Goal: Task Accomplishment & Management: Use online tool/utility

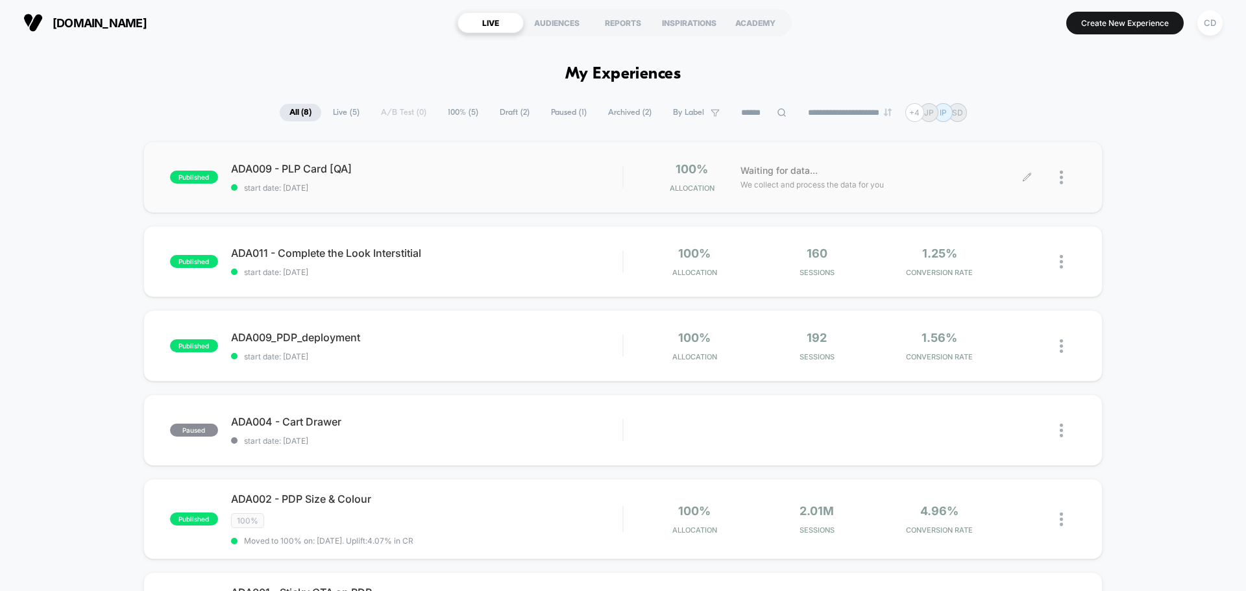
click at [1025, 175] on icon at bounding box center [1027, 178] width 10 height 10
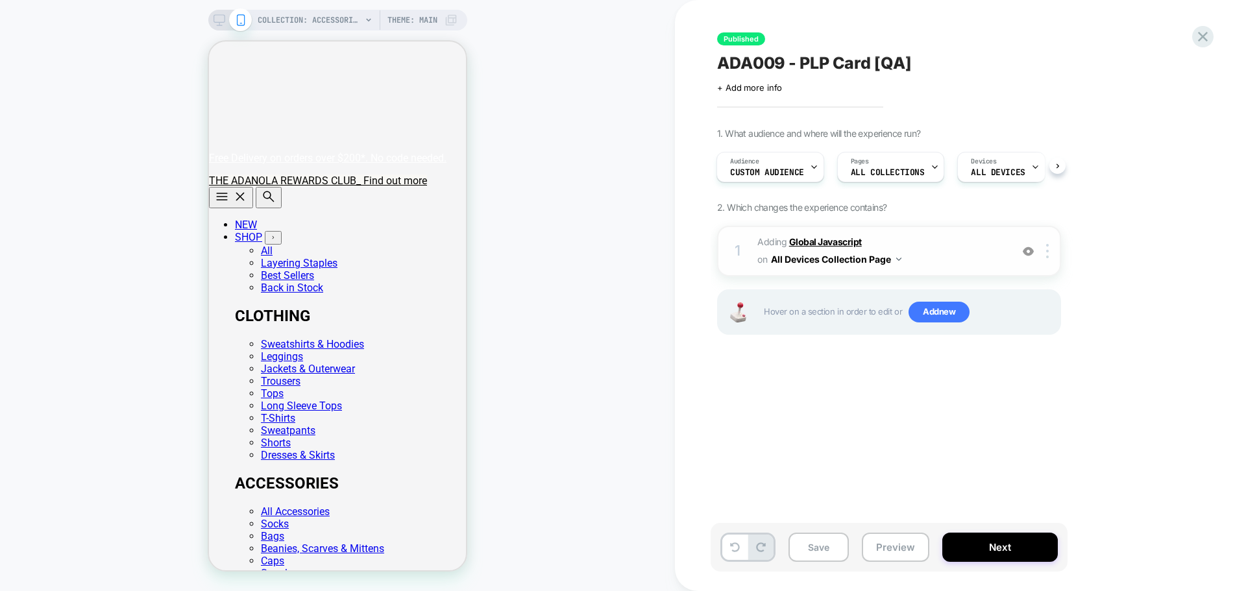
click at [811, 241] on b "Global Javascript" at bounding box center [825, 241] width 73 height 11
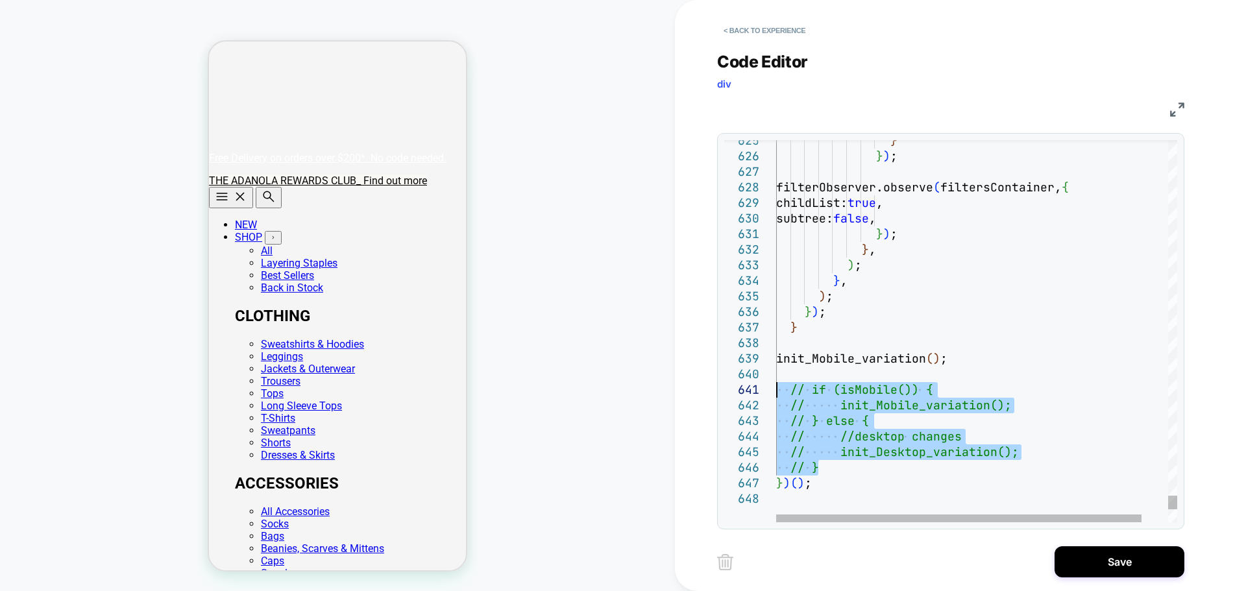
drag, startPoint x: 838, startPoint y: 465, endPoint x: 774, endPoint y: 389, distance: 100.0
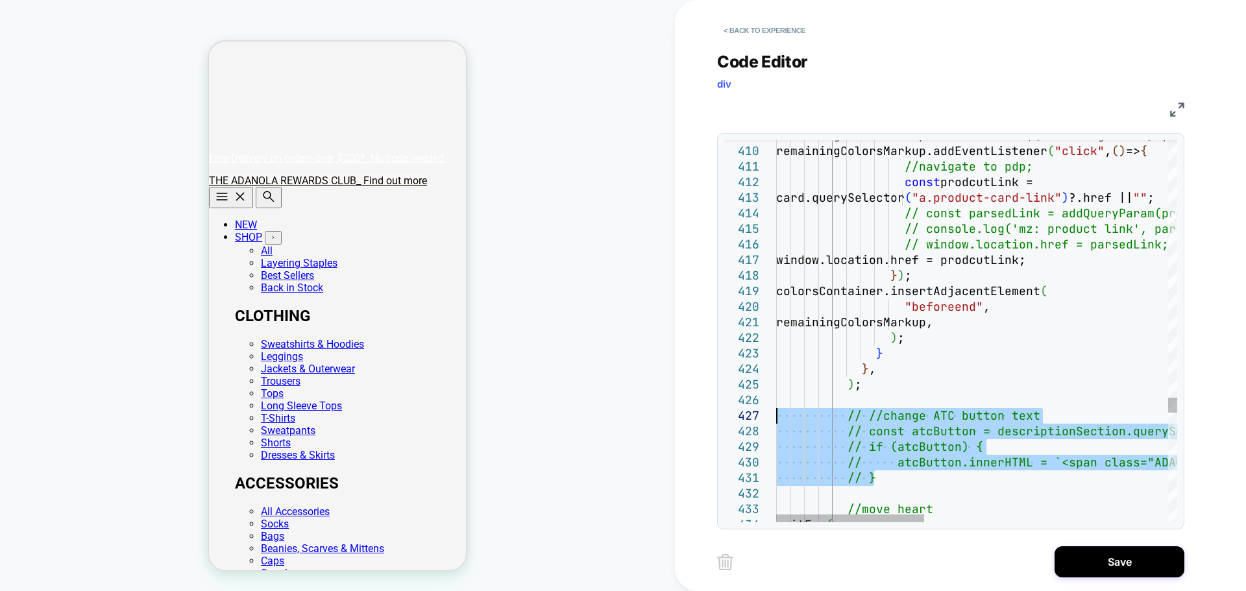
drag, startPoint x: 882, startPoint y: 480, endPoint x: 753, endPoint y: 423, distance: 140.6
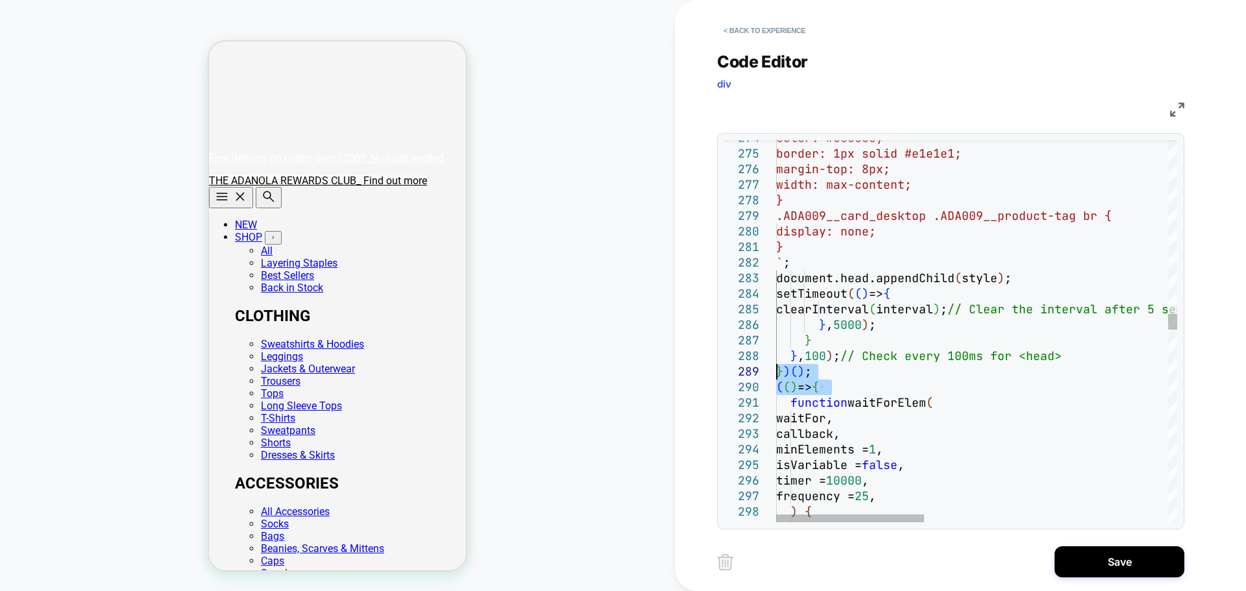
drag, startPoint x: 851, startPoint y: 387, endPoint x: 764, endPoint y: 371, distance: 88.5
type textarea "**********"
click at [1108, 559] on button "Save" at bounding box center [1120, 561] width 130 height 31
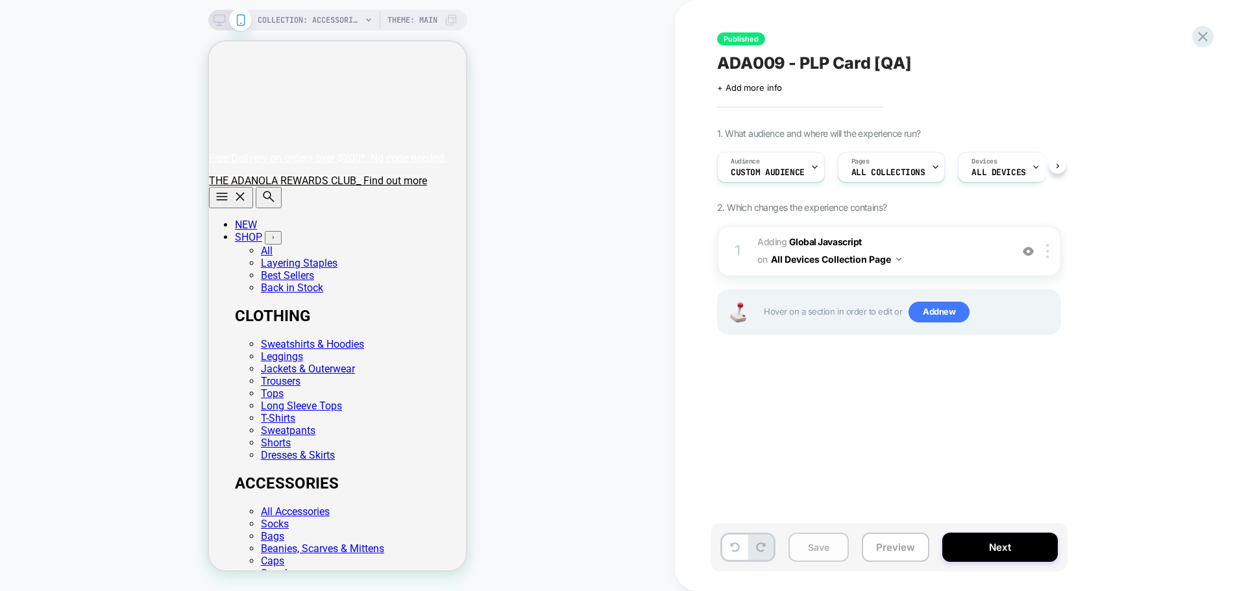
scroll to position [0, 1]
click at [836, 546] on button "Save" at bounding box center [818, 547] width 60 height 29
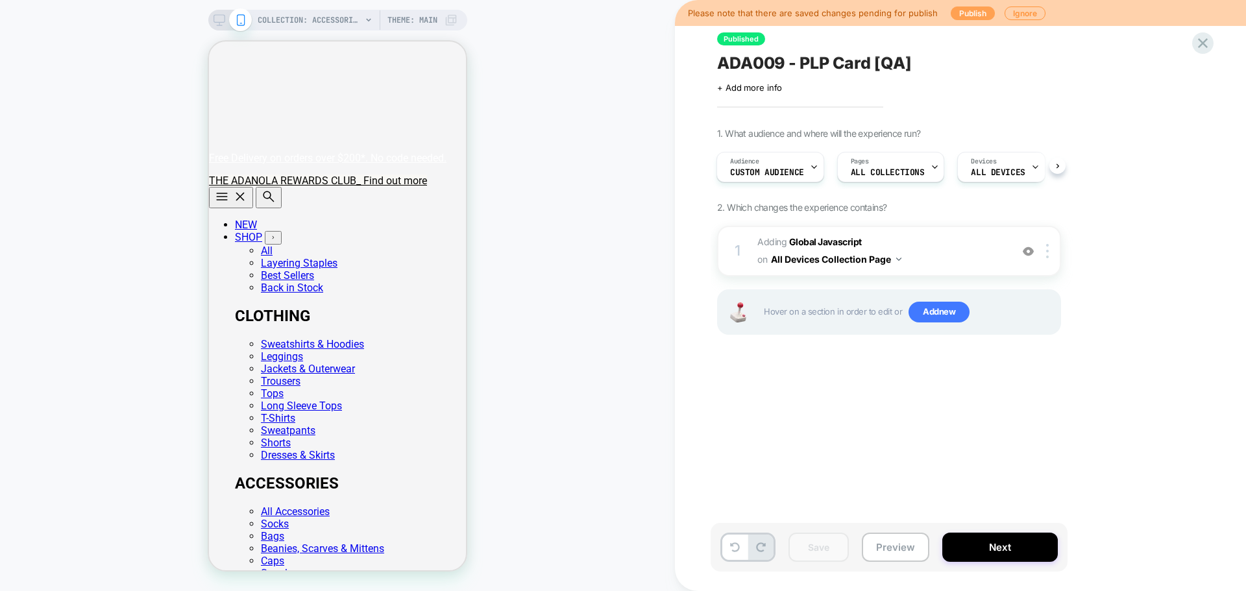
click at [962, 15] on button "Publish" at bounding box center [973, 13] width 44 height 14
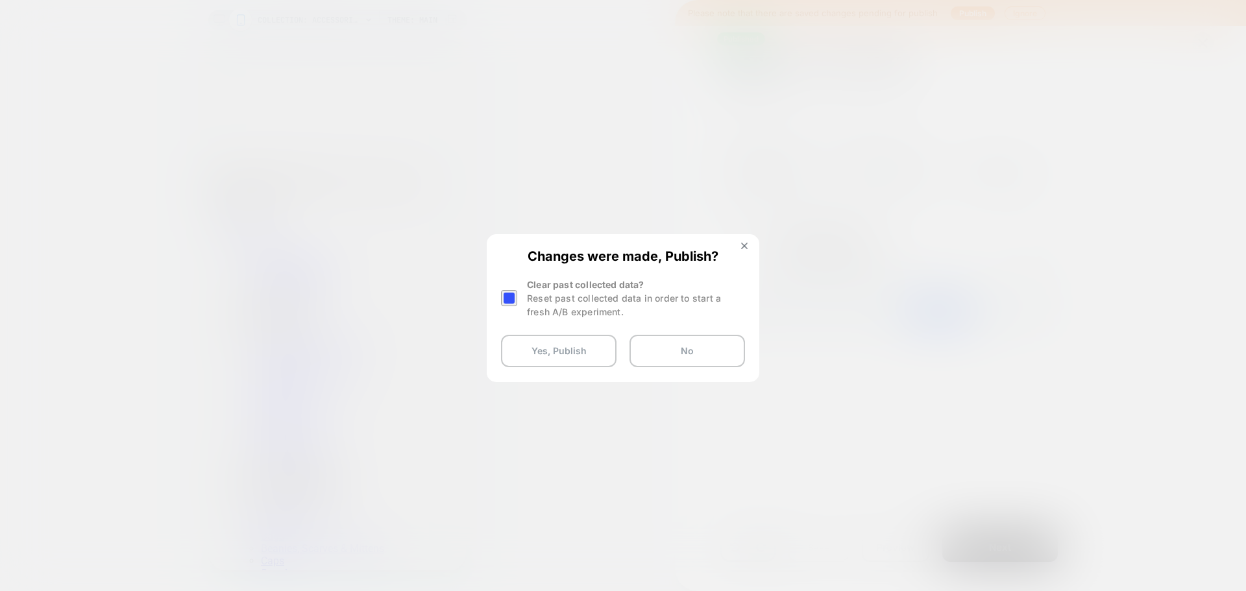
click at [506, 298] on div at bounding box center [509, 298] width 16 height 16
click at [559, 343] on button "Yes, Publish" at bounding box center [559, 351] width 116 height 32
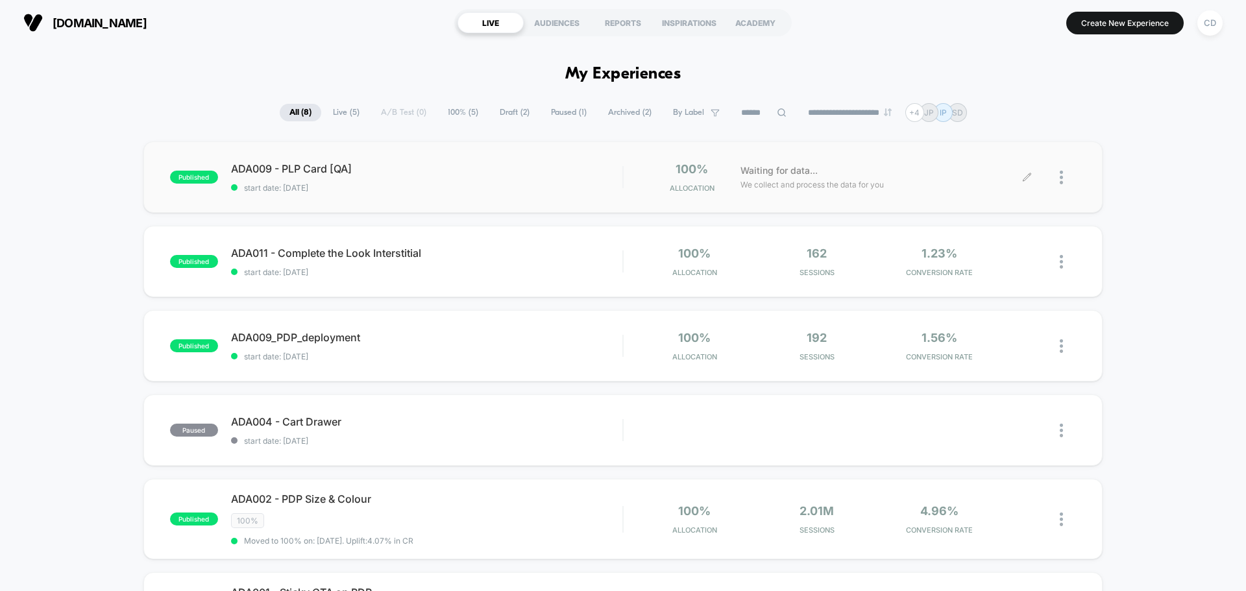
click at [1024, 178] on icon at bounding box center [1027, 178] width 10 height 10
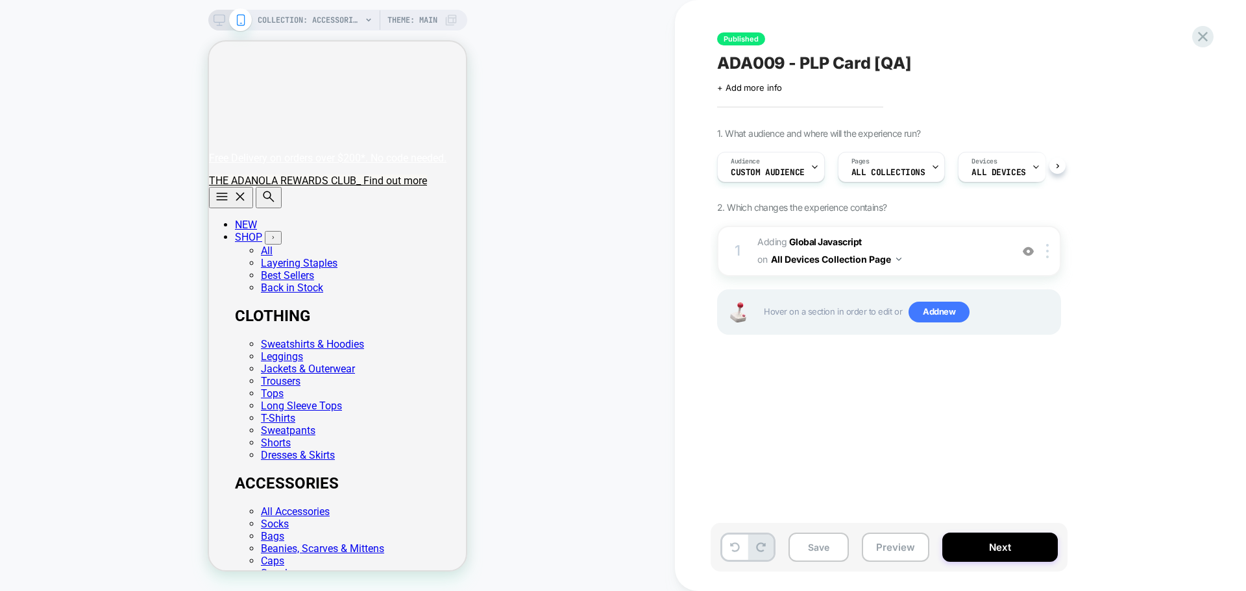
scroll to position [0, 1]
click at [843, 239] on b "Global Javascript" at bounding box center [825, 241] width 73 height 11
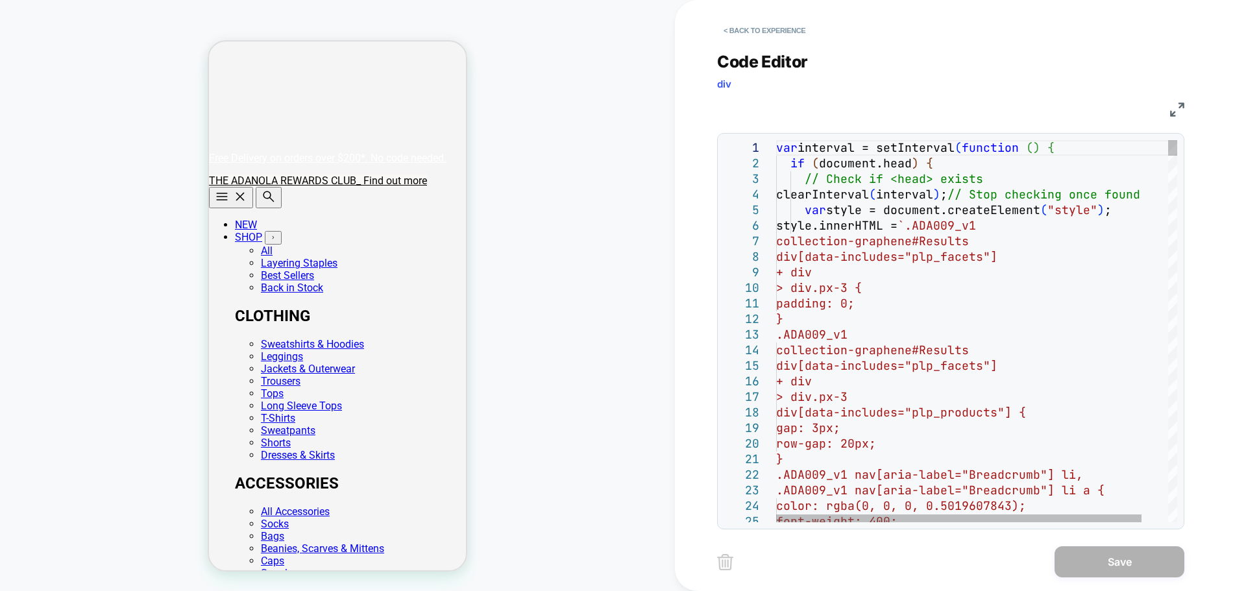
type textarea "**********"
type textarea "*"
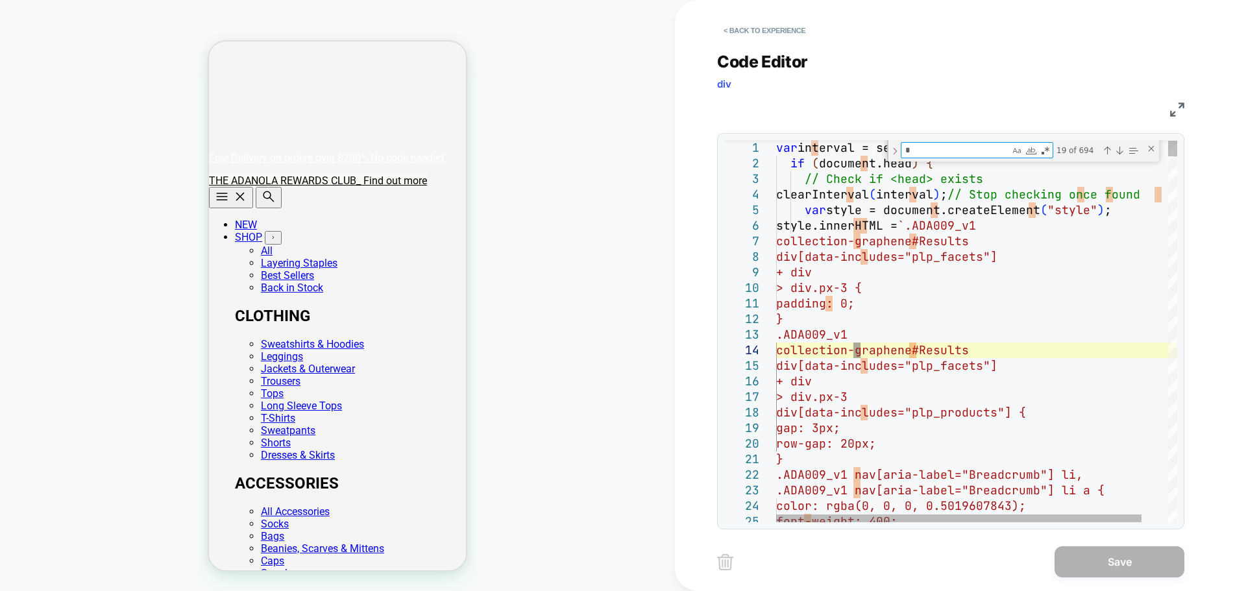
type textarea "**********"
type textarea "**"
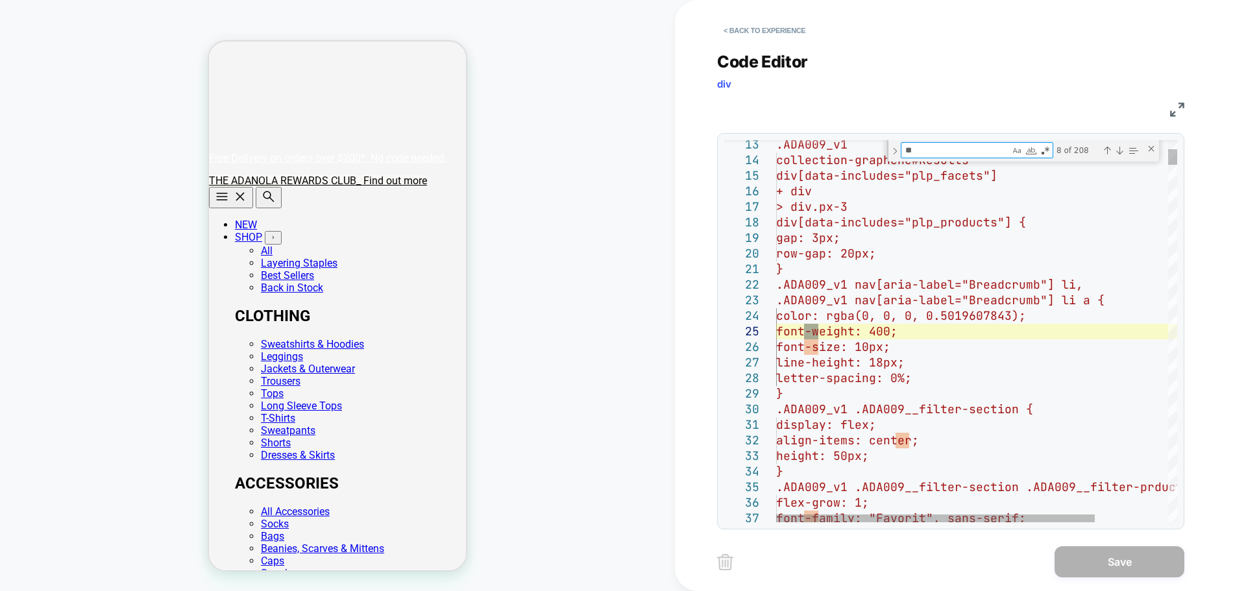
type textarea "**********"
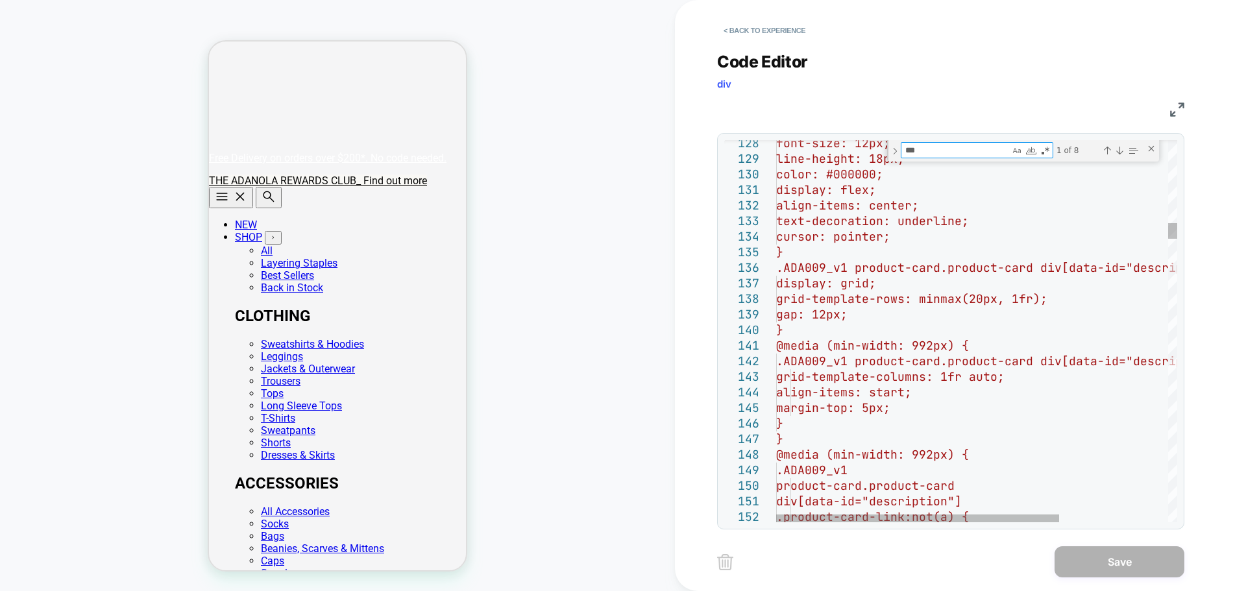
type textarea "***"
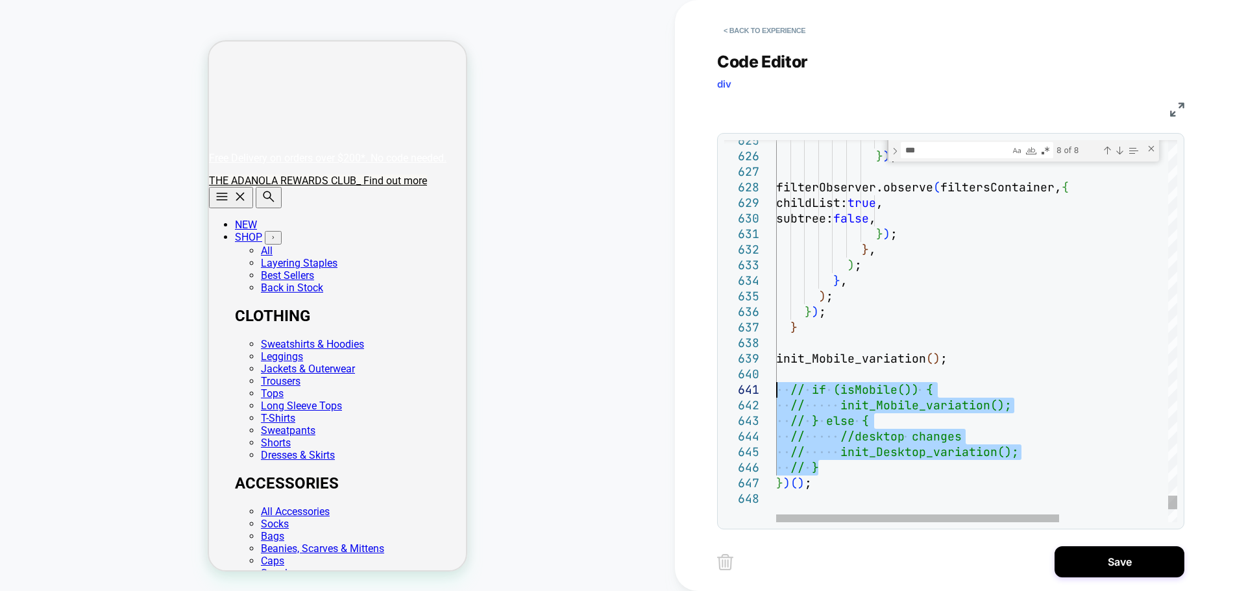
drag, startPoint x: 829, startPoint y: 469, endPoint x: 771, endPoint y: 392, distance: 96.8
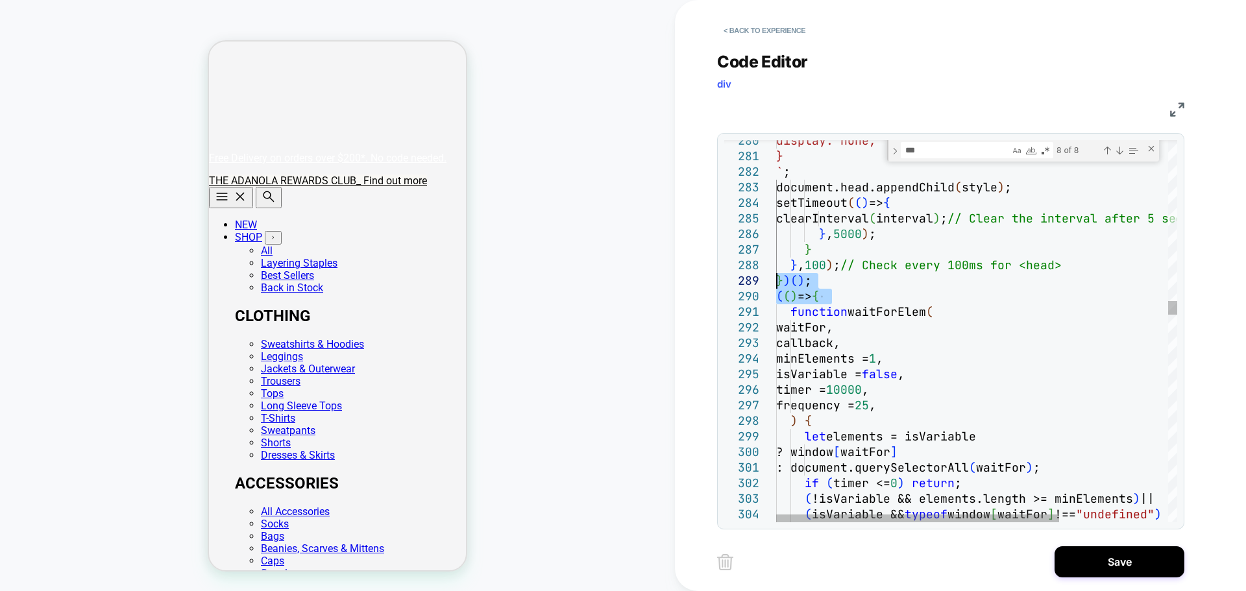
drag, startPoint x: 848, startPoint y: 296, endPoint x: 758, endPoint y: 273, distance: 92.6
drag, startPoint x: 842, startPoint y: 294, endPoint x: 774, endPoint y: 279, distance: 69.8
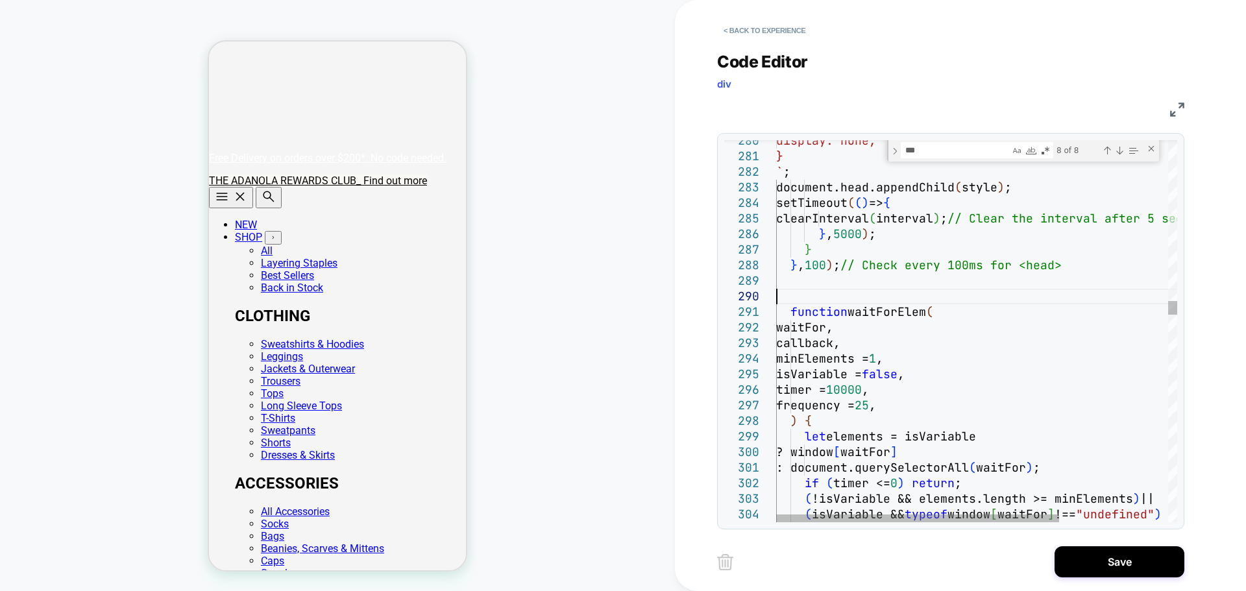
scroll to position [14, 0]
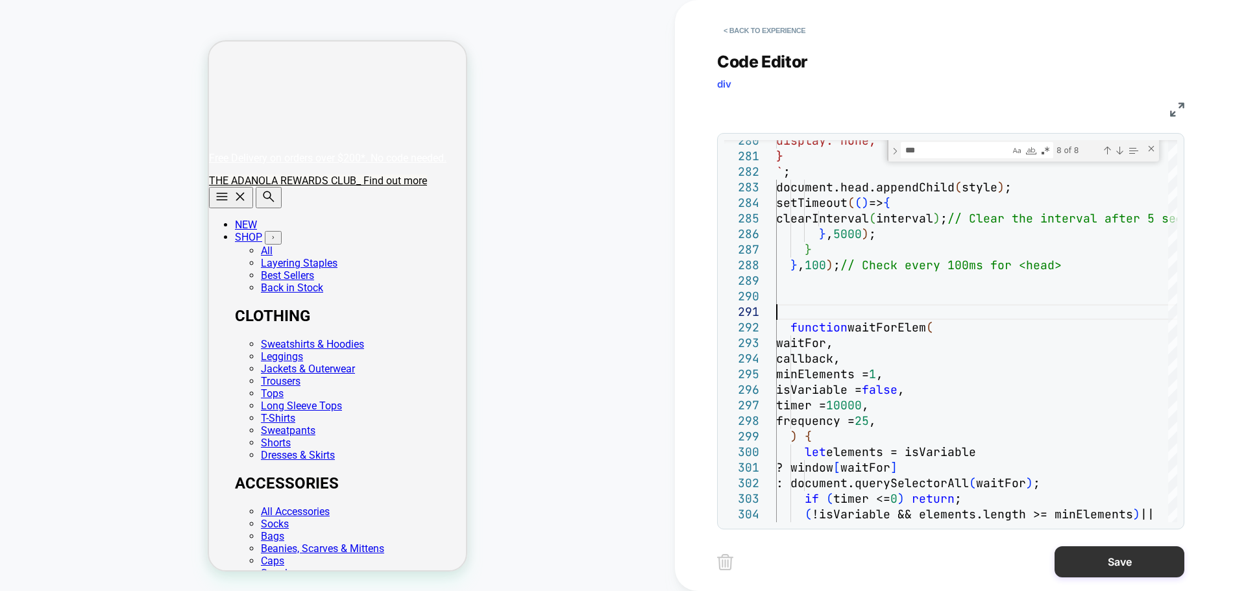
type textarea "**********"
click at [1069, 564] on button "Save" at bounding box center [1120, 561] width 130 height 31
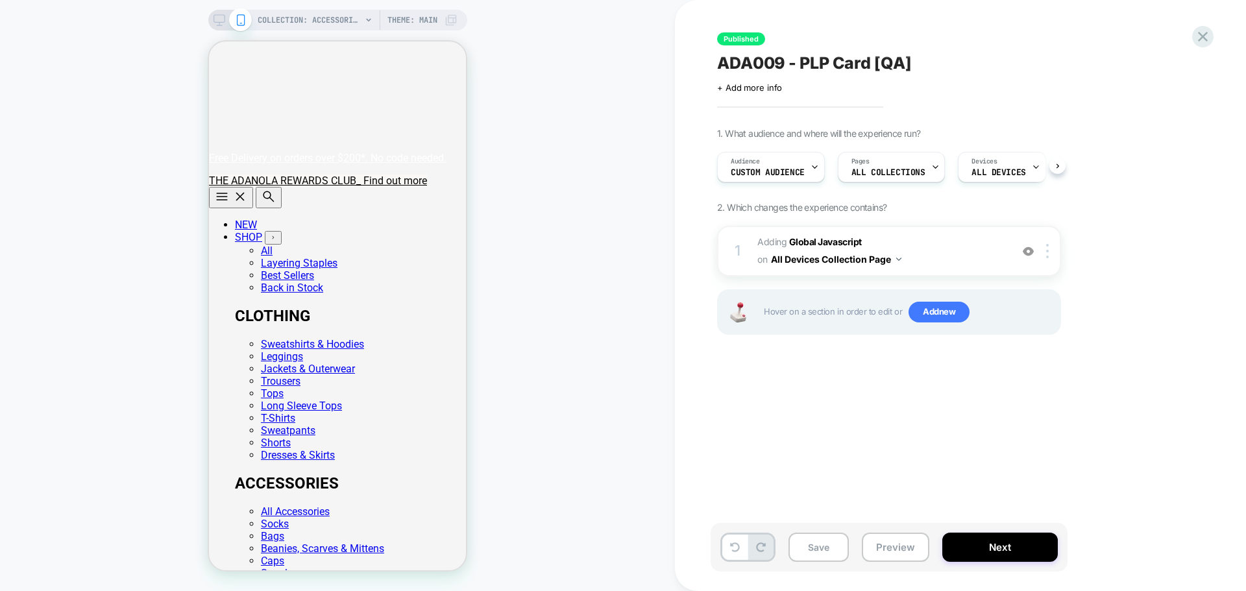
scroll to position [0, 1]
click at [825, 544] on button "Save" at bounding box center [818, 547] width 60 height 29
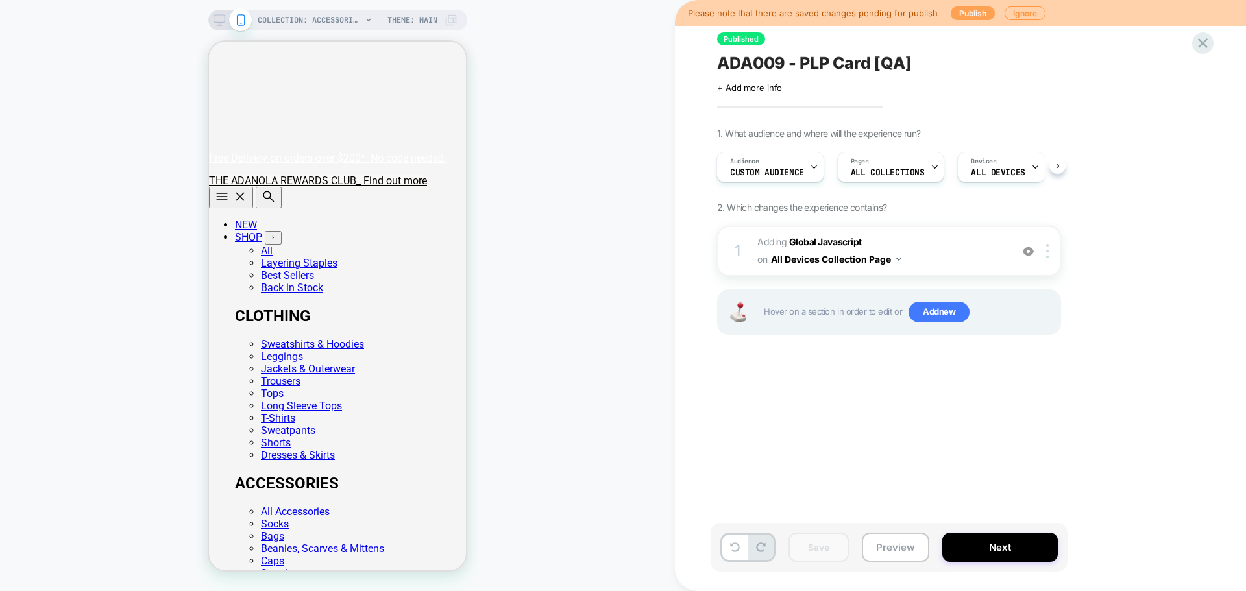
click at [959, 15] on button "Publish" at bounding box center [973, 13] width 44 height 14
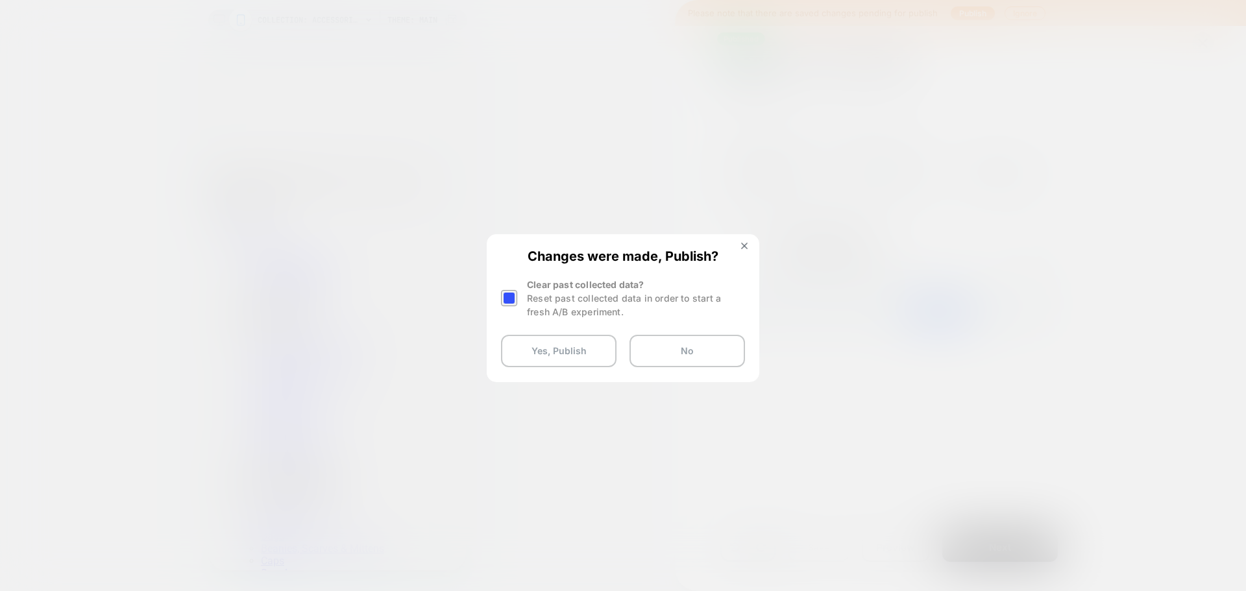
click at [511, 298] on div at bounding box center [509, 298] width 16 height 16
click at [555, 350] on button "Yes, Publish" at bounding box center [559, 351] width 116 height 32
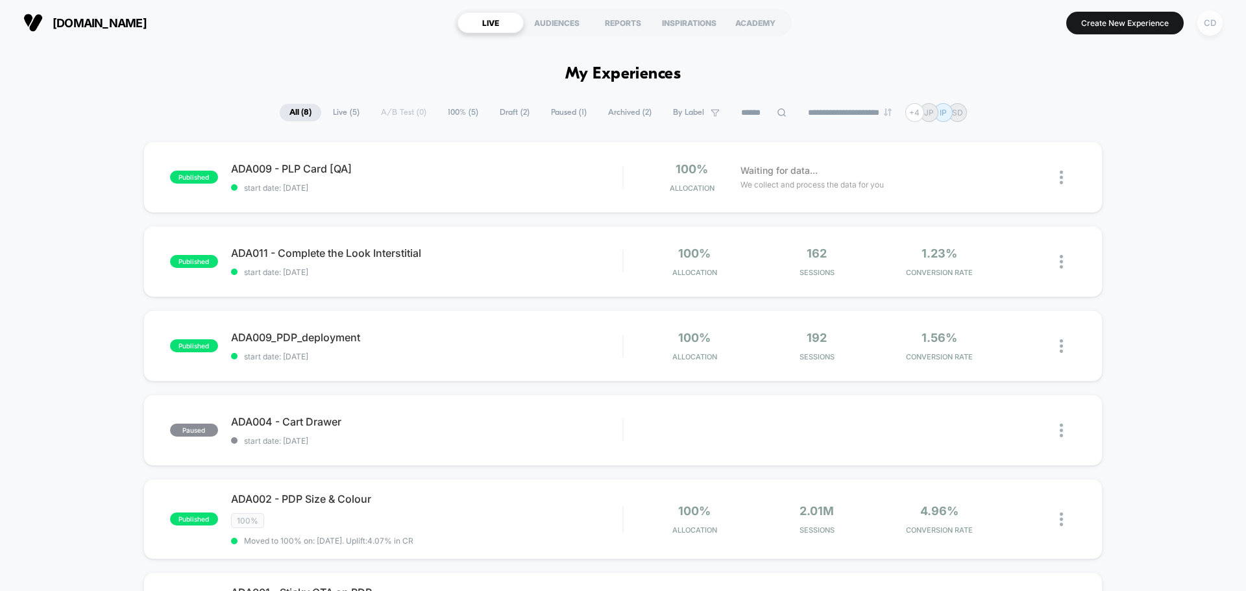
click at [1209, 24] on div "CD" at bounding box center [1209, 22] width 25 height 25
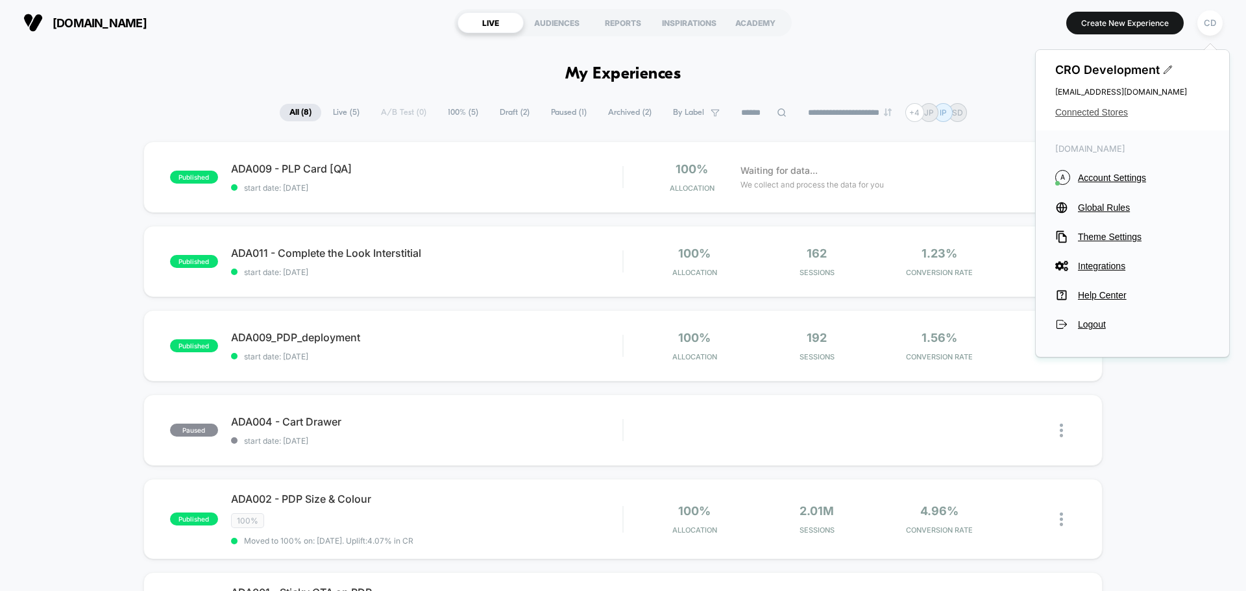
click at [1112, 111] on span "Connected Stores" at bounding box center [1132, 112] width 154 height 10
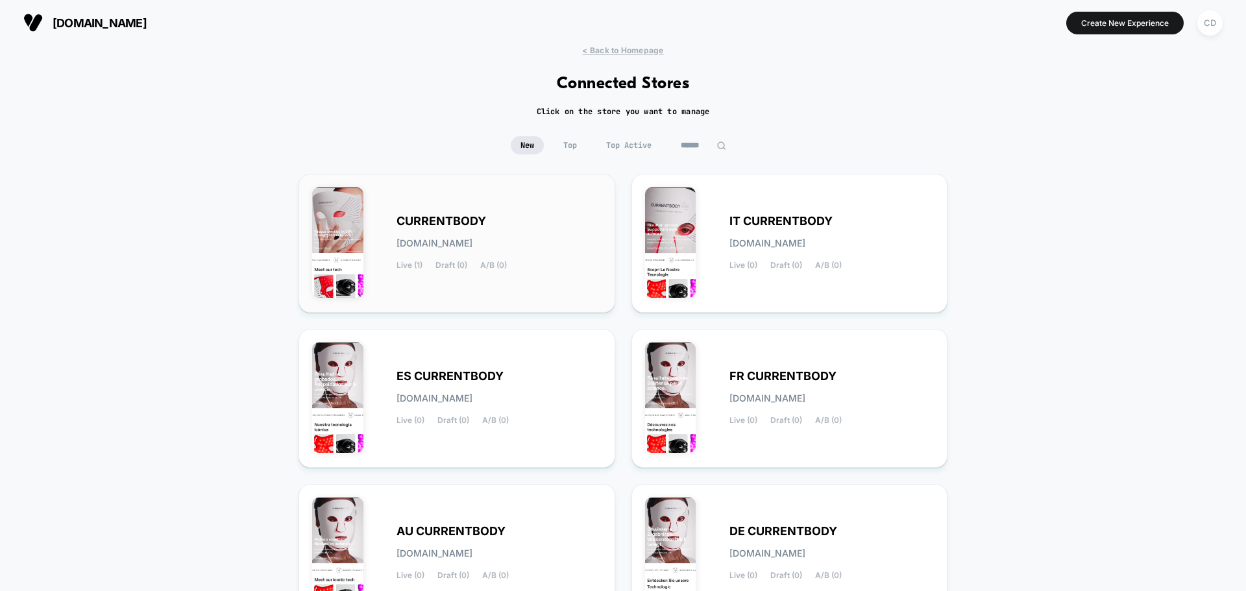
click at [496, 209] on div "CURRENTBODY currentbody.myshopify.com Live (1) Draft (0) A/B (0)" at bounding box center [456, 244] width 289 height 112
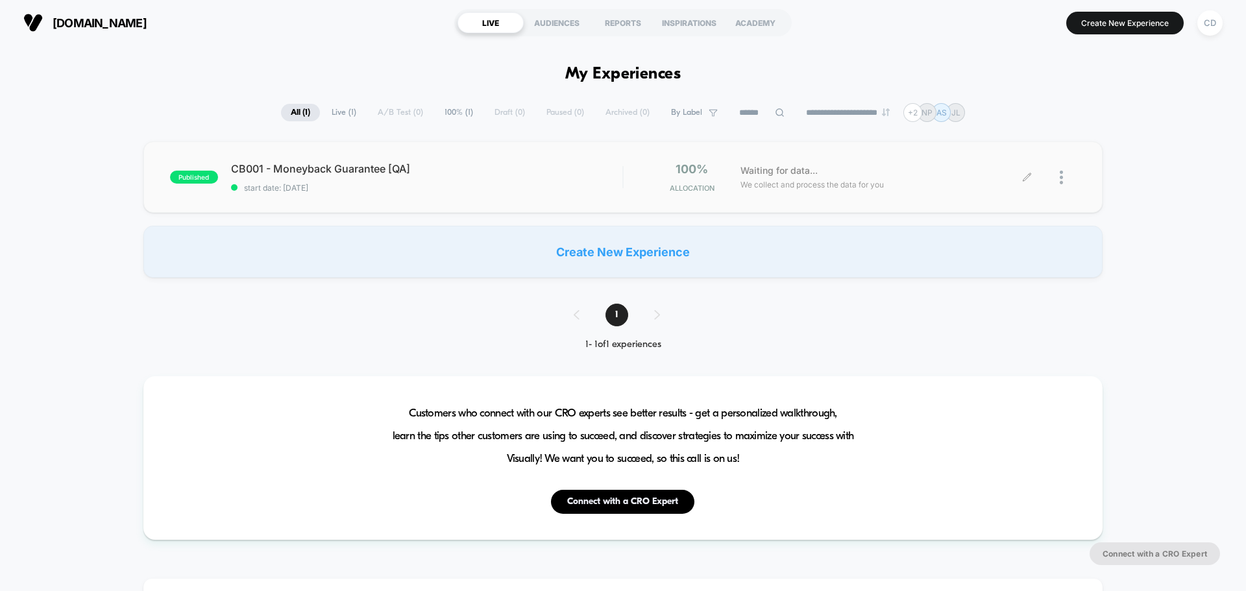
click at [1029, 177] on icon at bounding box center [1027, 178] width 10 height 10
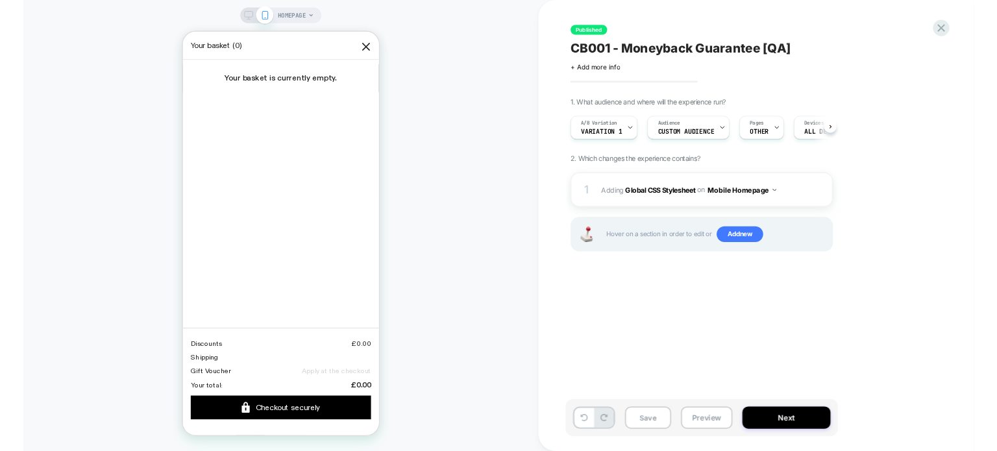
scroll to position [0, 1]
